Goal: Task Accomplishment & Management: Use online tool/utility

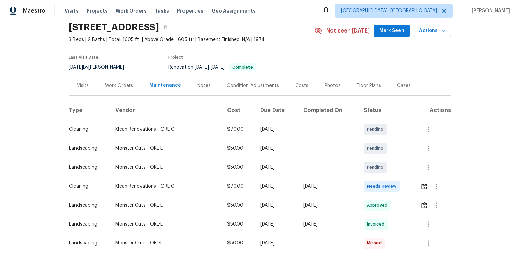
scroll to position [54, 0]
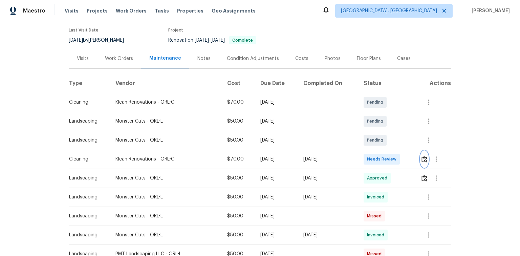
click at [424, 159] on img "button" at bounding box center [424, 159] width 6 height 6
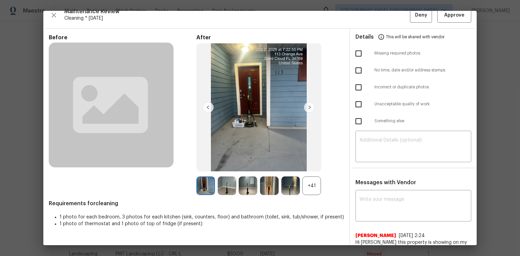
scroll to position [0, 0]
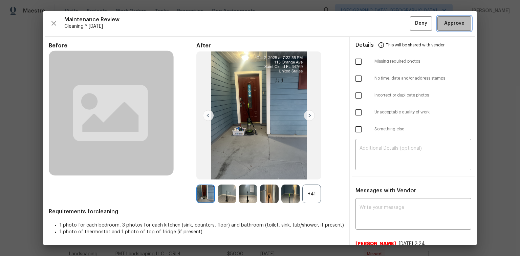
click at [460, 28] on button "Approve" at bounding box center [454, 23] width 34 height 15
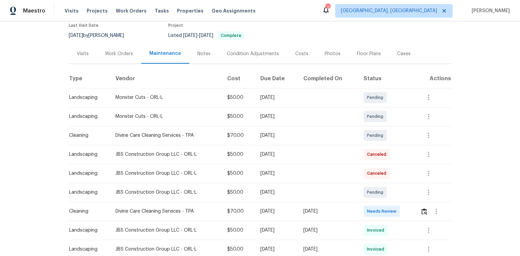
scroll to position [144, 0]
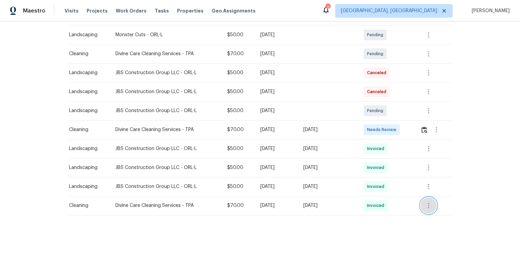
click at [428, 203] on icon "button" at bounding box center [428, 205] width 1 height 5
click at [441, 213] on li "View details" at bounding box center [443, 212] width 47 height 11
click at [424, 126] on div at bounding box center [260, 128] width 520 height 256
click at [423, 127] on img "button" at bounding box center [424, 130] width 6 height 6
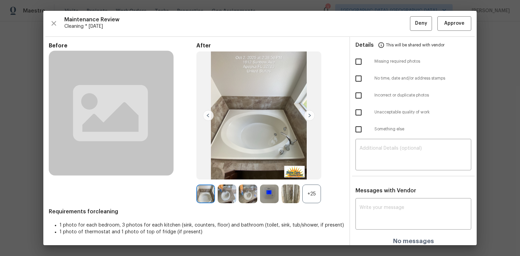
click at [309, 116] on img at bounding box center [309, 115] width 11 height 11
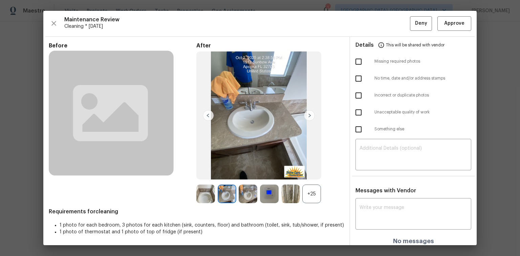
click at [309, 116] on img at bounding box center [309, 115] width 11 height 11
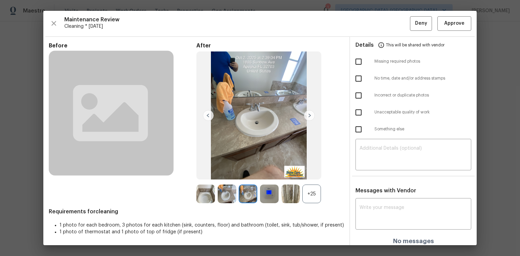
click at [309, 116] on img at bounding box center [309, 115] width 11 height 11
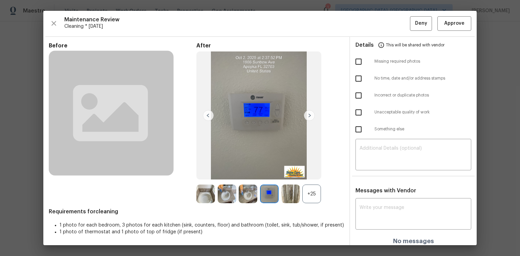
click at [309, 116] on img at bounding box center [309, 115] width 11 height 11
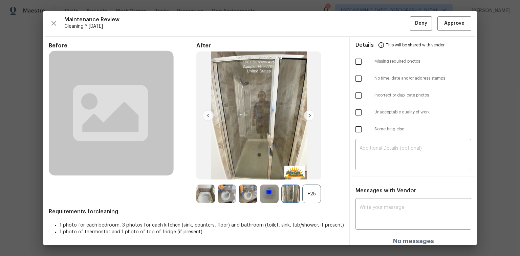
click at [309, 116] on img at bounding box center [309, 115] width 11 height 11
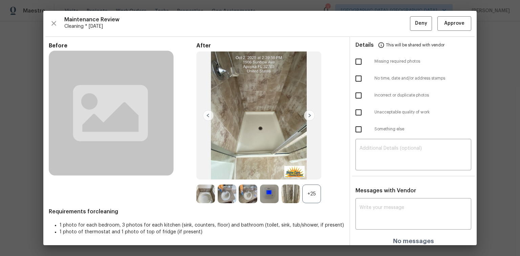
click at [309, 116] on img at bounding box center [309, 115] width 11 height 11
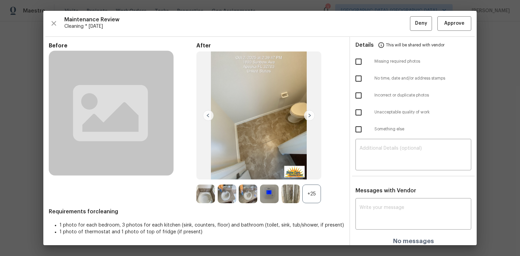
click at [309, 116] on img at bounding box center [309, 115] width 11 height 11
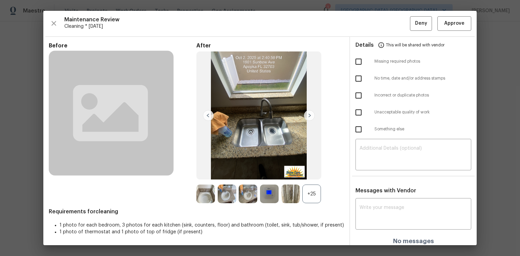
click at [309, 116] on img at bounding box center [309, 115] width 11 height 11
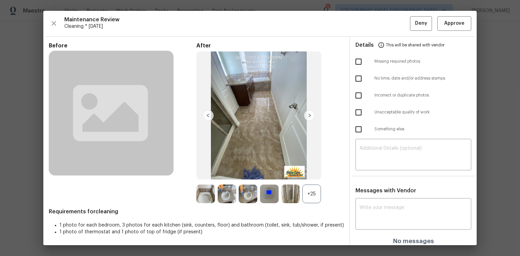
click at [309, 116] on img at bounding box center [309, 115] width 11 height 11
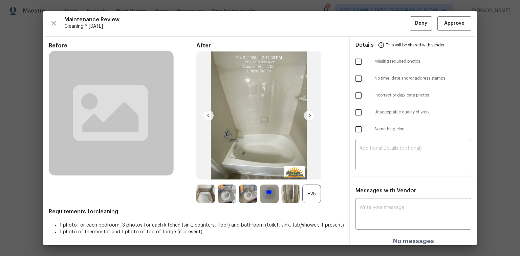
click at [309, 116] on img at bounding box center [309, 115] width 11 height 11
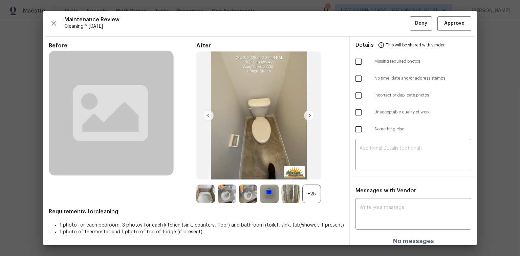
click at [309, 116] on img at bounding box center [309, 115] width 11 height 11
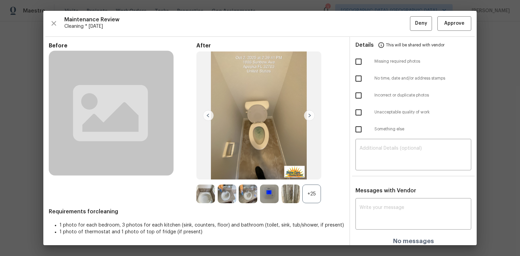
click at [309, 116] on img at bounding box center [309, 115] width 11 height 11
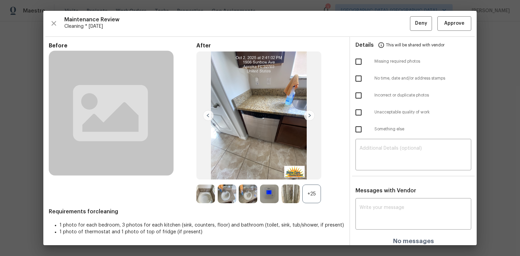
click at [309, 116] on img at bounding box center [309, 115] width 11 height 11
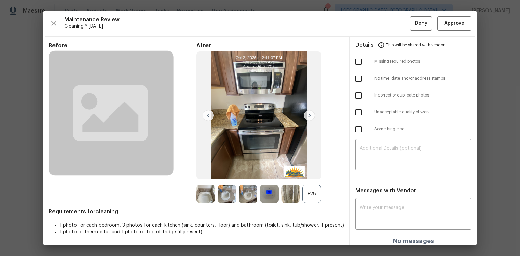
click at [309, 116] on img at bounding box center [309, 115] width 11 height 11
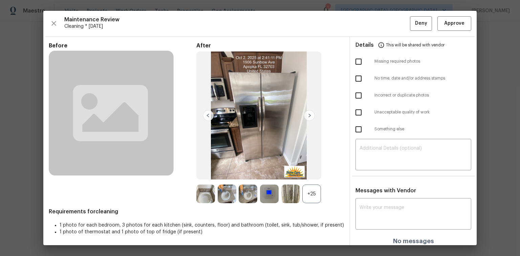
click at [309, 116] on img at bounding box center [309, 115] width 11 height 11
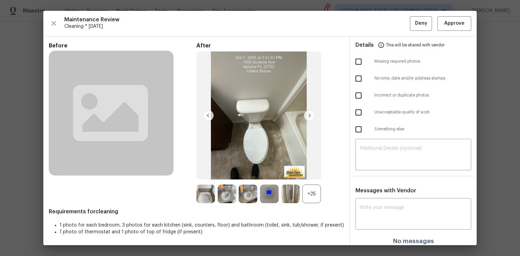
click at [309, 116] on img at bounding box center [309, 115] width 11 height 11
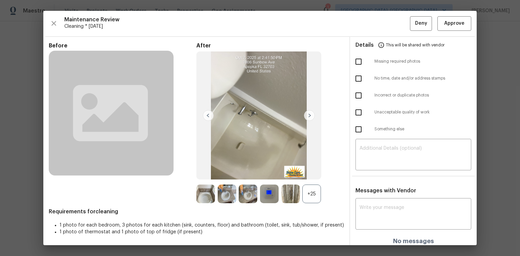
click at [309, 116] on img at bounding box center [309, 115] width 11 height 11
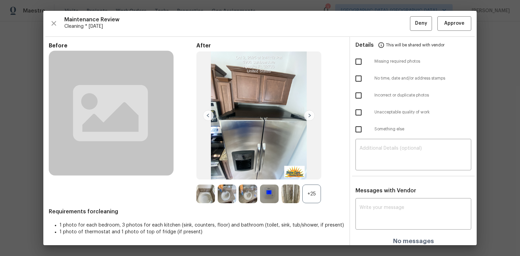
click at [309, 116] on img at bounding box center [309, 115] width 11 height 11
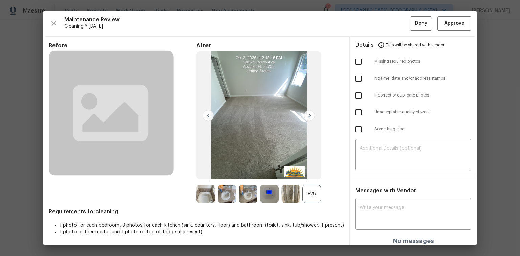
click at [309, 116] on img at bounding box center [309, 115] width 11 height 11
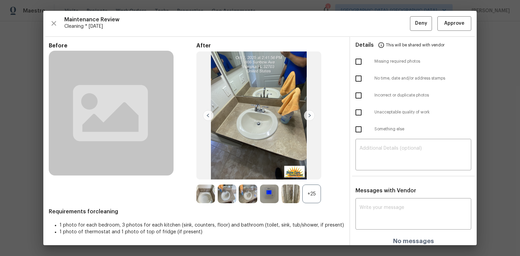
click at [309, 116] on img at bounding box center [309, 115] width 11 height 11
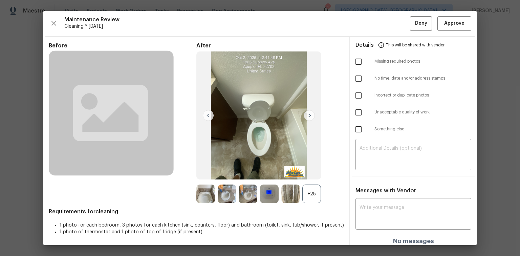
click at [309, 116] on img at bounding box center [309, 115] width 11 height 11
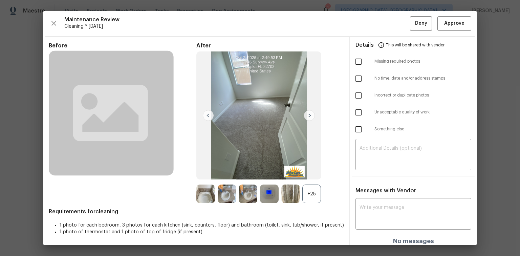
click at [309, 116] on img at bounding box center [309, 115] width 11 height 11
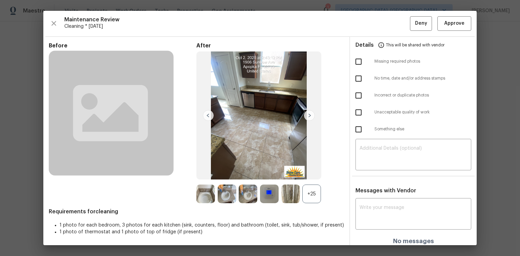
click at [309, 116] on img at bounding box center [309, 115] width 11 height 11
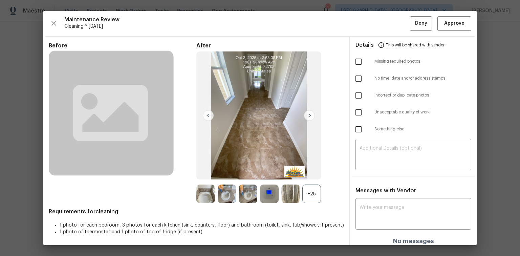
click at [309, 116] on img at bounding box center [309, 115] width 11 height 11
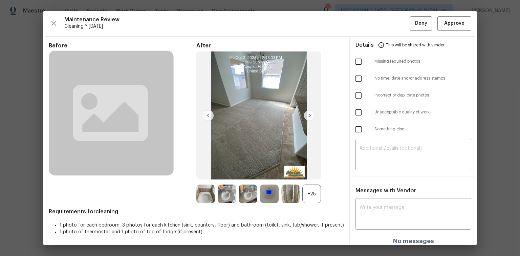
click at [309, 116] on img at bounding box center [309, 115] width 11 height 11
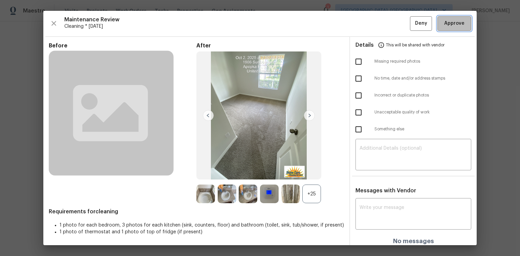
click at [455, 25] on span "Approve" at bounding box center [454, 23] width 20 height 8
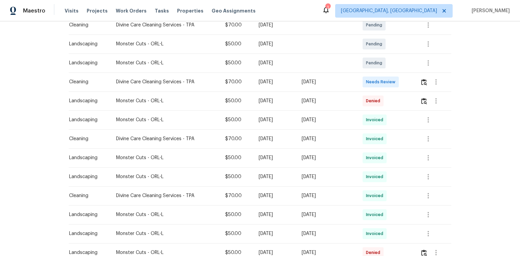
scroll to position [135, 0]
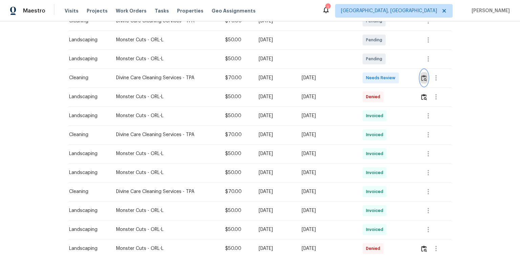
click at [421, 78] on img "button" at bounding box center [424, 78] width 6 height 6
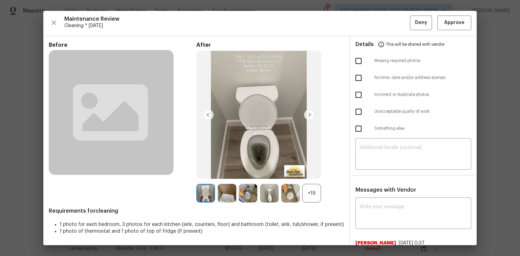
scroll to position [0, 0]
click at [448, 23] on span "Approve" at bounding box center [454, 23] width 20 height 8
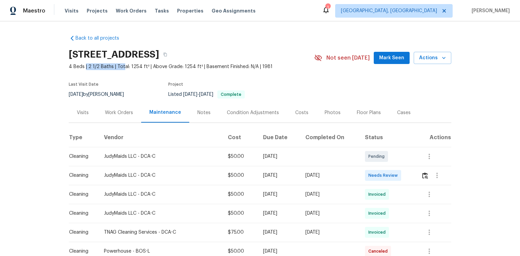
drag, startPoint x: 83, startPoint y: 65, endPoint x: 120, endPoint y: 68, distance: 38.0
click at [120, 68] on span "4 Beds | 2 1/2 Baths | Total: 1254 ft² | Above Grade: 1254 ft² | Basement Finis…" at bounding box center [191, 66] width 245 height 7
drag, startPoint x: 61, startPoint y: 64, endPoint x: 114, endPoint y: 66, distance: 52.8
click at [112, 66] on div "Back to all projects [STREET_ADDRESS] 4 Beds | 2 1/2 Baths | Total: 1254 ft² | …" at bounding box center [260, 138] width 520 height 234
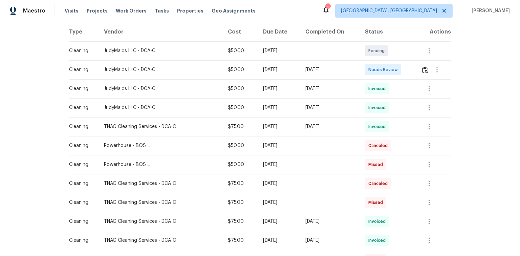
scroll to position [108, 0]
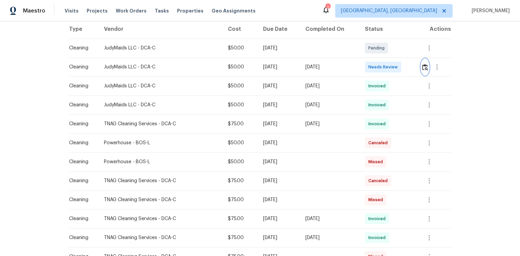
click at [424, 67] on img "button" at bounding box center [425, 67] width 6 height 6
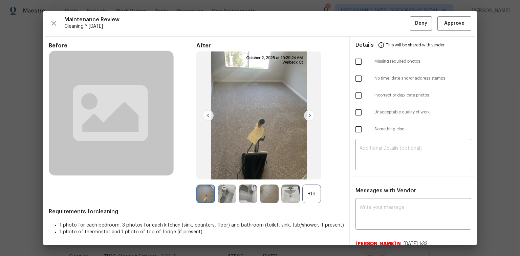
click at [355, 61] on input "checkbox" at bounding box center [358, 61] width 14 height 14
checkbox input "true"
click at [363, 148] on textarea at bounding box center [413, 155] width 108 height 19
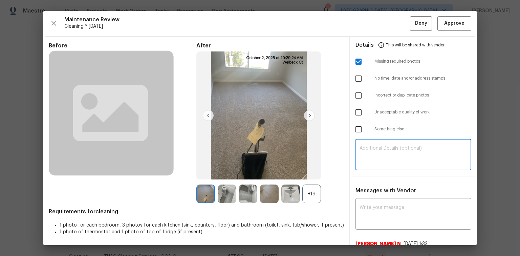
paste textarea "Maintenance Audit Team: Hello! Unfortunately, this Cleaning visit completed on …"
type textarea "Maintenance Audit Team: Hello! Unfortunately, this Cleaning visit completed on …"
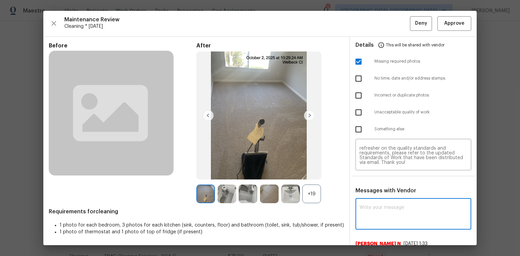
click at [380, 205] on textarea at bounding box center [413, 214] width 108 height 19
paste textarea "Maintenance Audit Team: Hello! Unfortunately, this Cleaning visit completed on …"
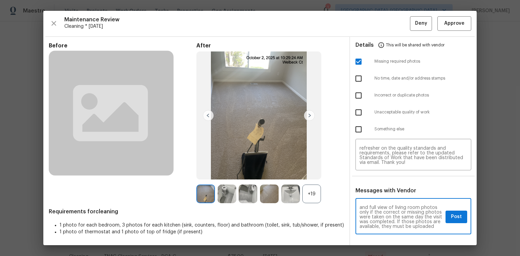
scroll to position [32, 0]
type textarea "Maintenance Audit Team: Hello! Unfortunately, this Cleaning visit completed on …"
click at [451, 218] on span "Post" at bounding box center [456, 216] width 11 height 8
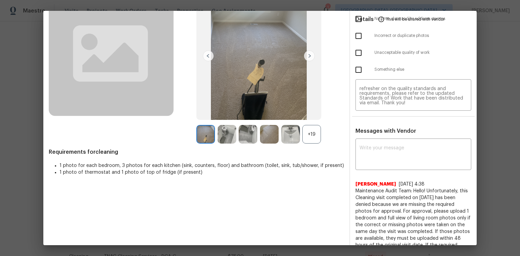
scroll to position [0, 0]
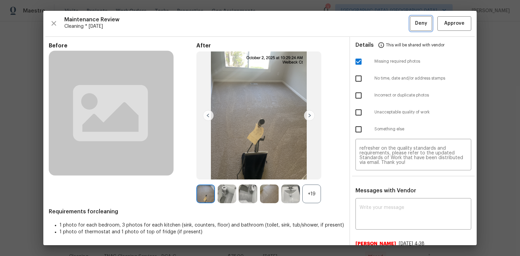
click at [415, 25] on span "Deny" at bounding box center [421, 23] width 12 height 8
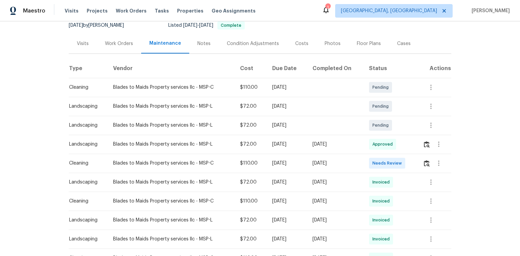
scroll to position [81, 0]
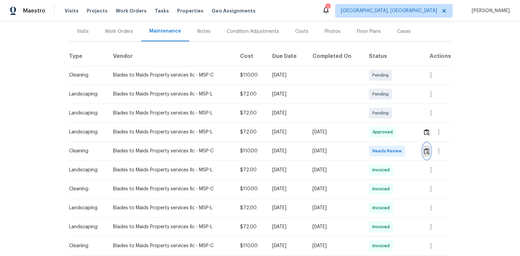
click at [426, 152] on img "button" at bounding box center [427, 151] width 6 height 6
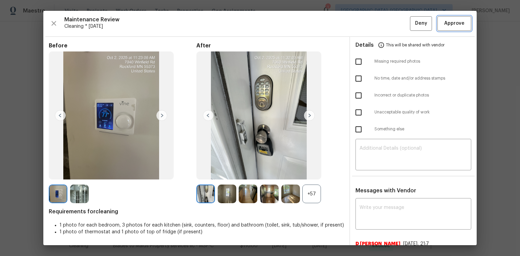
click at [444, 22] on span "Approve" at bounding box center [454, 23] width 20 height 8
